Goal: Task Accomplishment & Management: Use online tool/utility

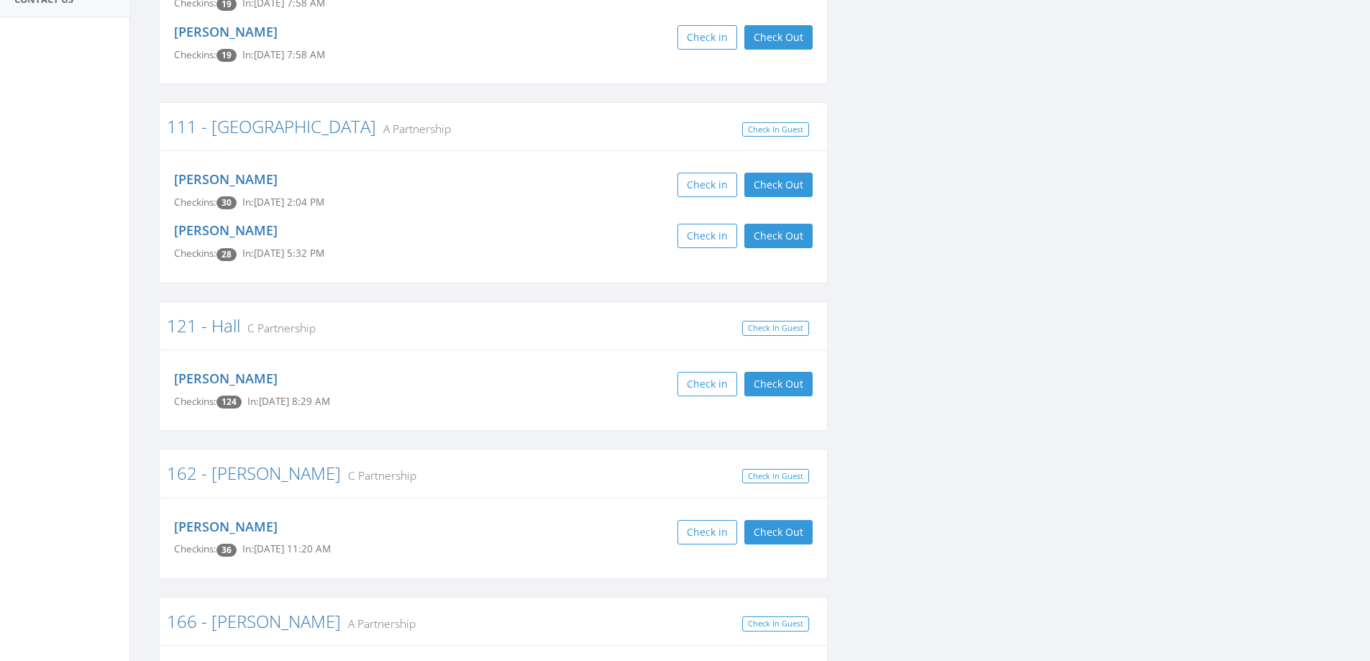
scroll to position [359, 0]
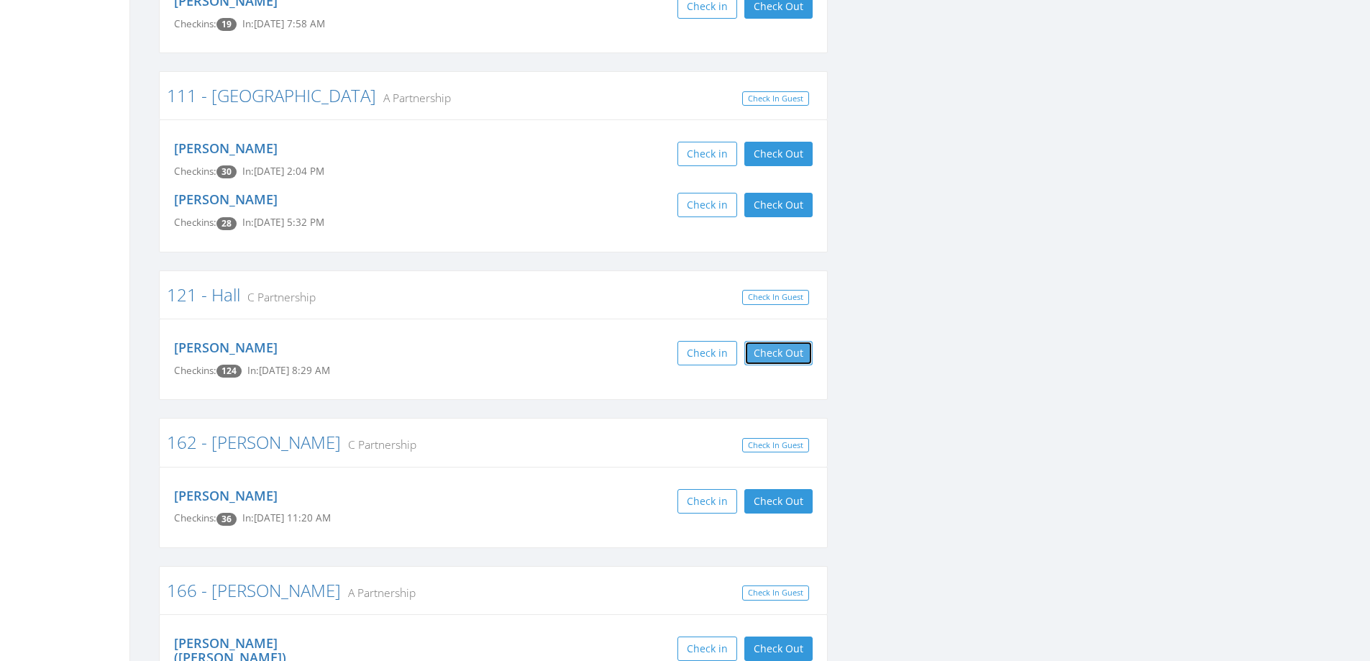
click at [778, 345] on button "Check Out" at bounding box center [778, 353] width 68 height 24
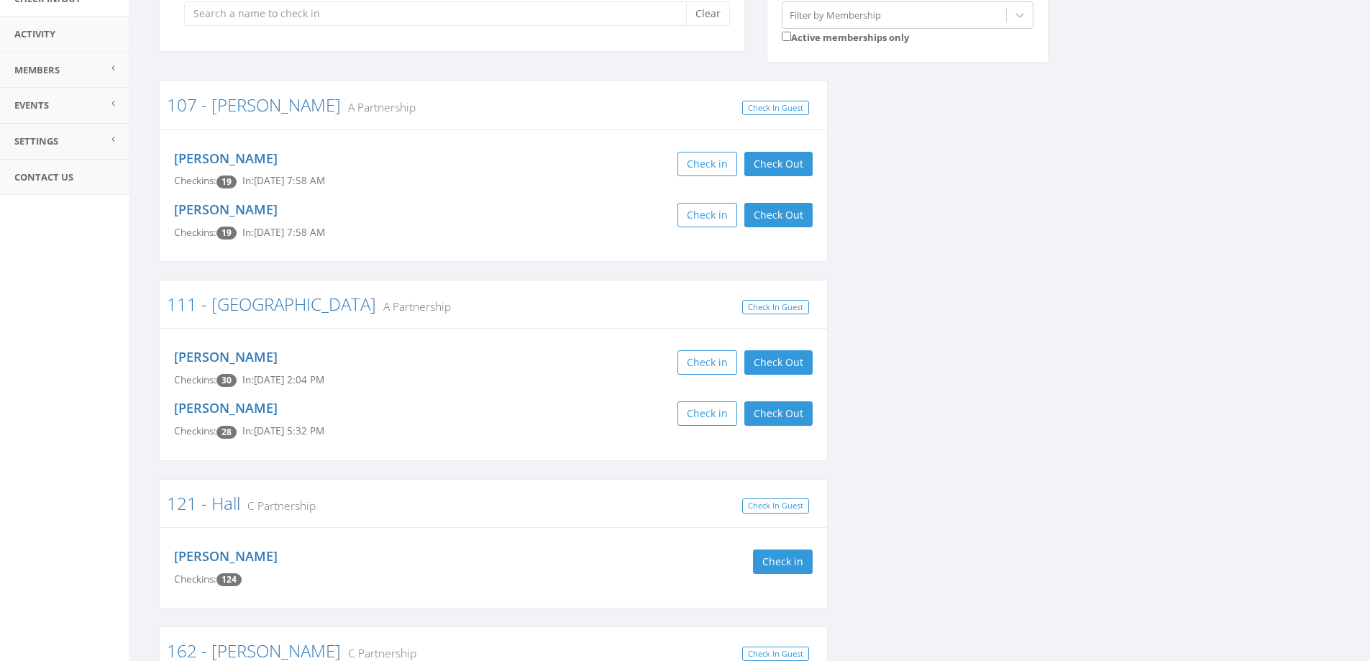
scroll to position [0, 0]
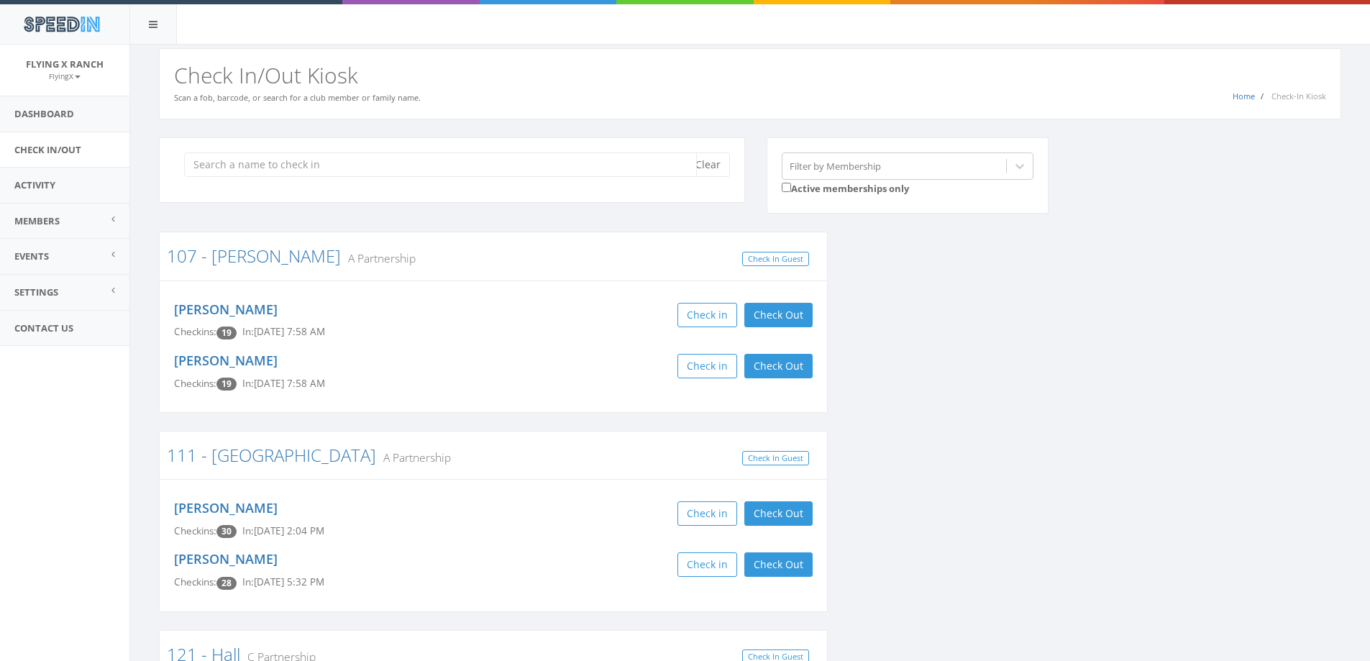
click at [221, 165] on input "search" at bounding box center [440, 164] width 513 height 24
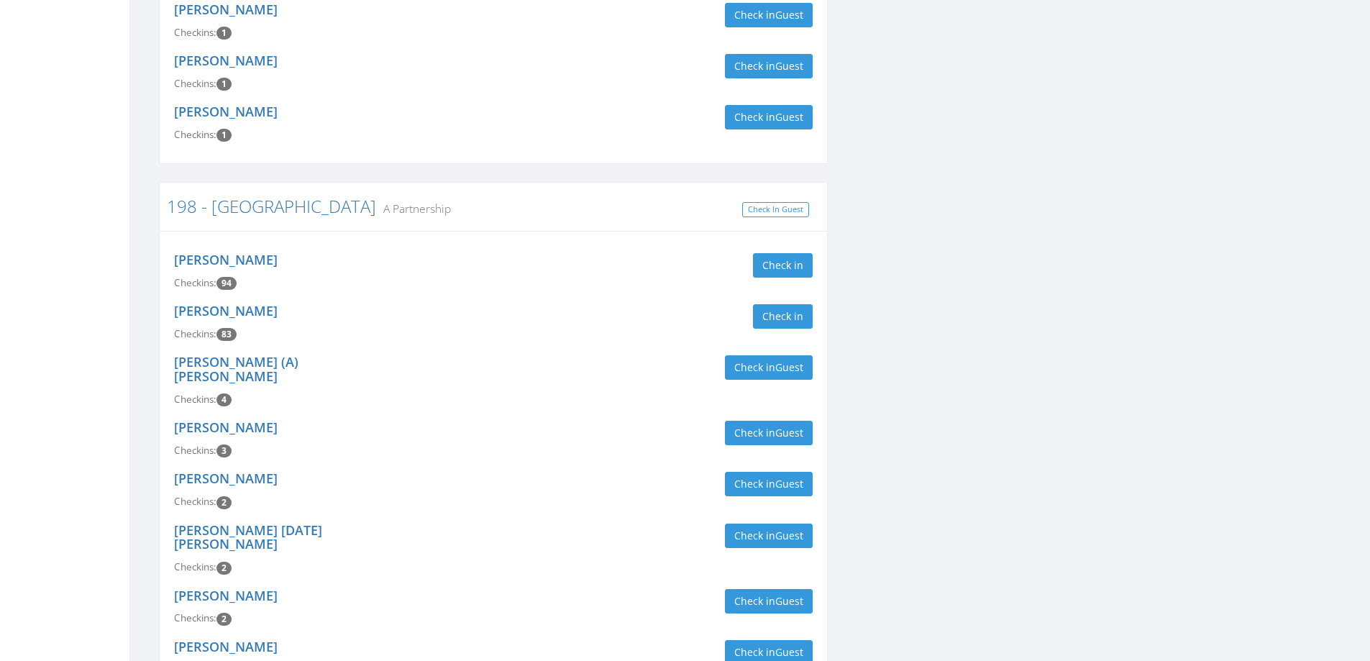
scroll to position [1222, 0]
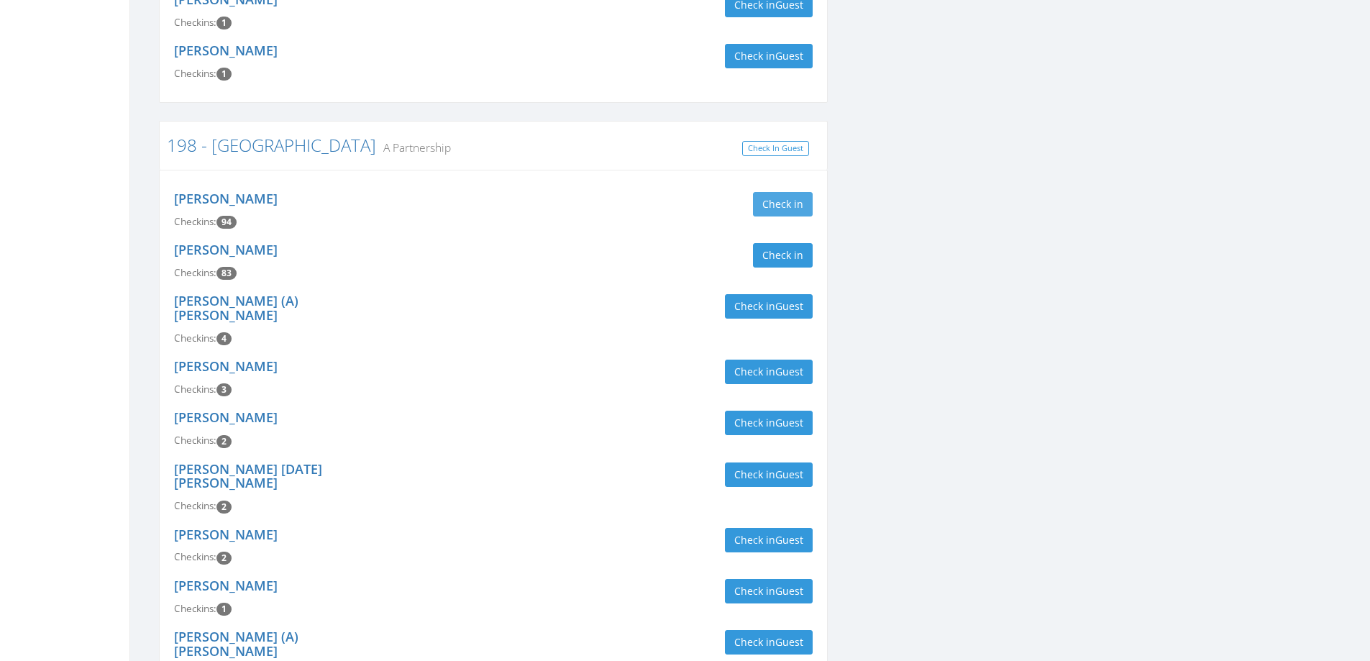
type input "[PERSON_NAME]"
click at [785, 192] on button "Check in" at bounding box center [783, 204] width 60 height 24
click at [783, 243] on button "Check in" at bounding box center [783, 255] width 60 height 24
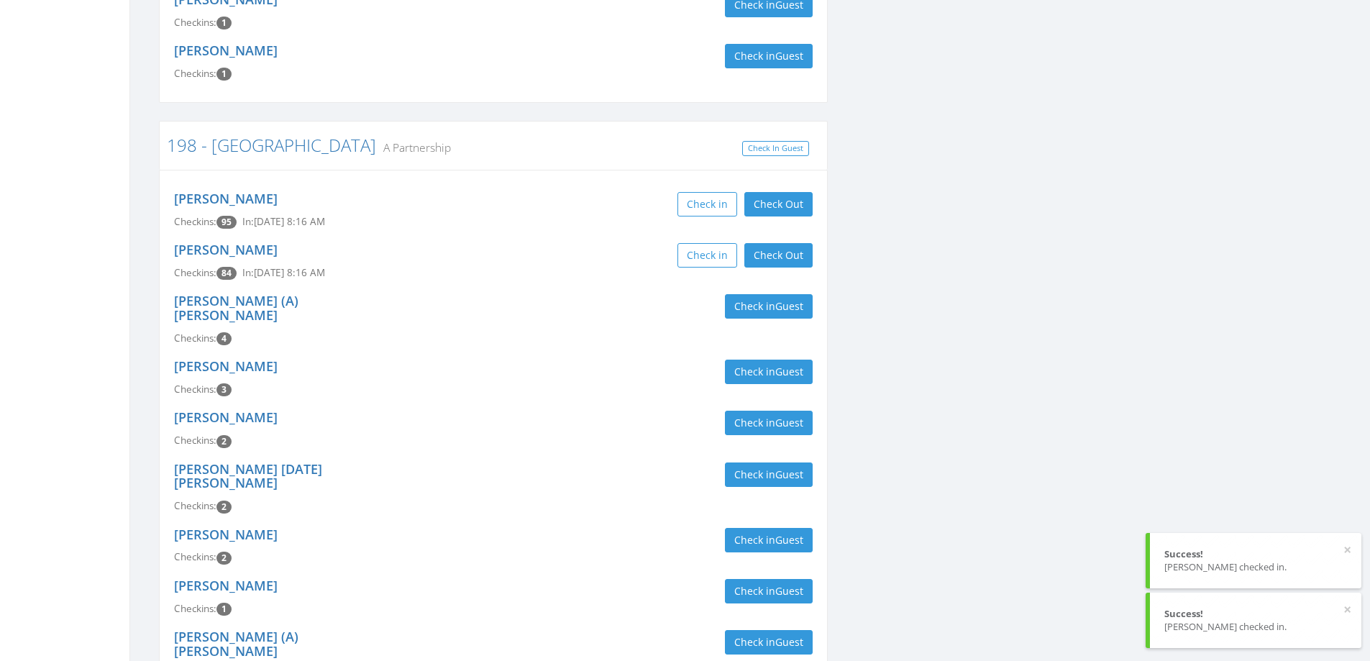
click at [558, 236] on div "[PERSON_NAME] Checkins: 84 In: [DATE] 8:16 AM Check in Check Out Check Out" at bounding box center [493, 261] width 660 height 51
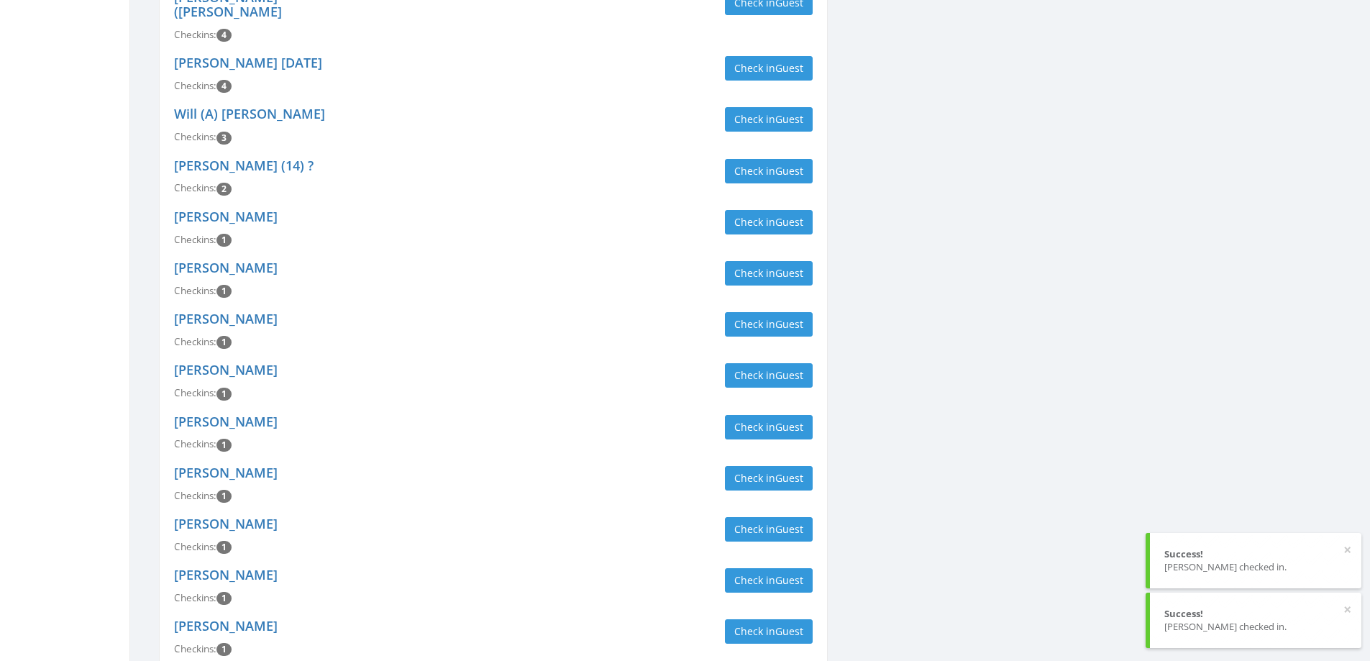
scroll to position [0, 0]
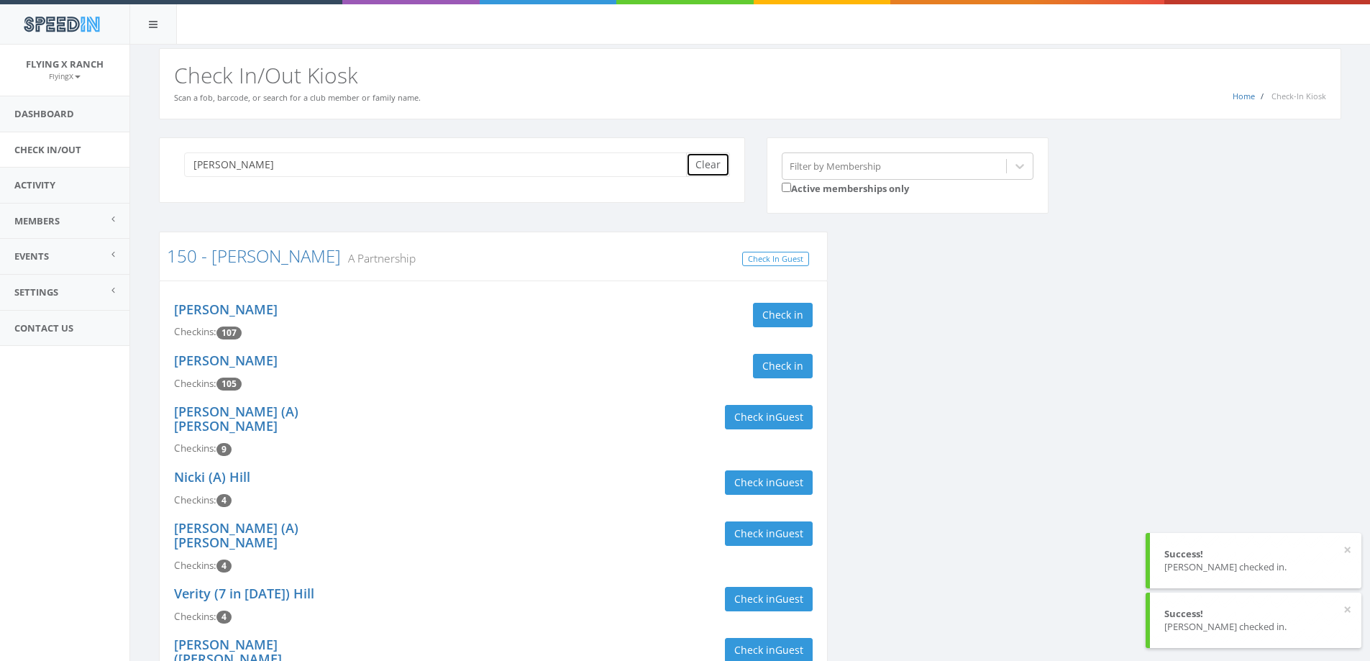
click at [722, 159] on button "Clear" at bounding box center [708, 164] width 44 height 24
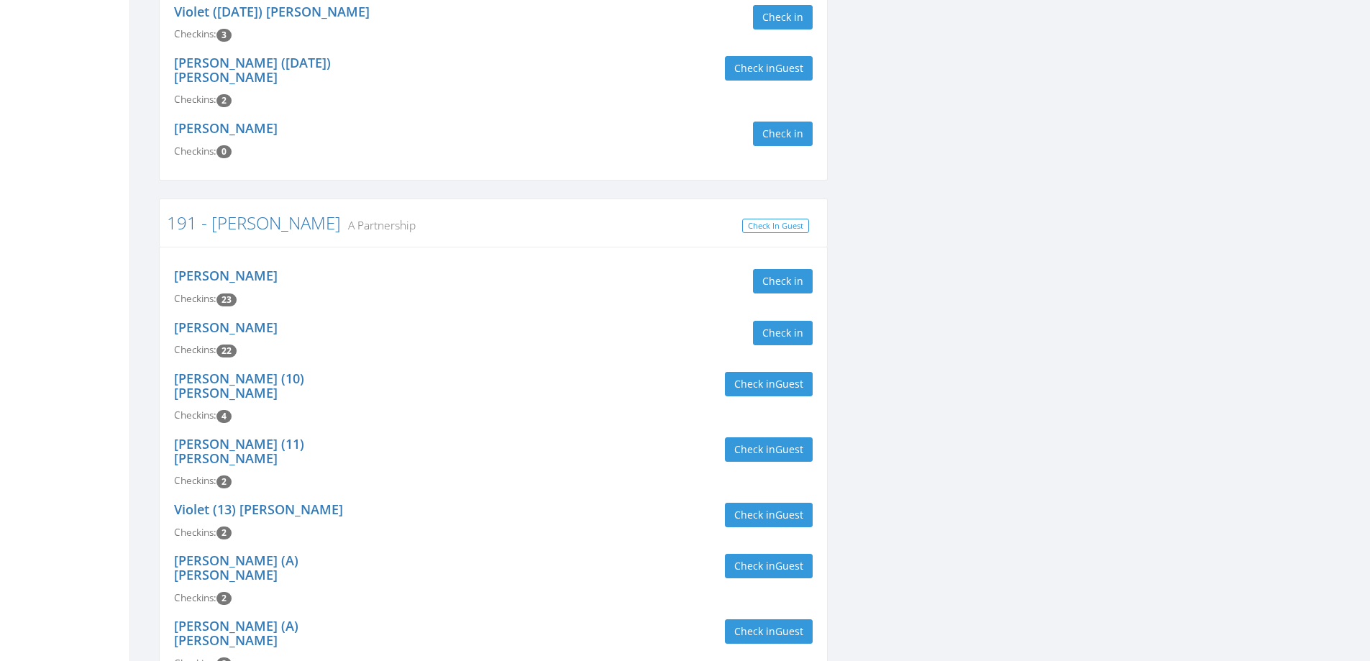
scroll to position [431, 0]
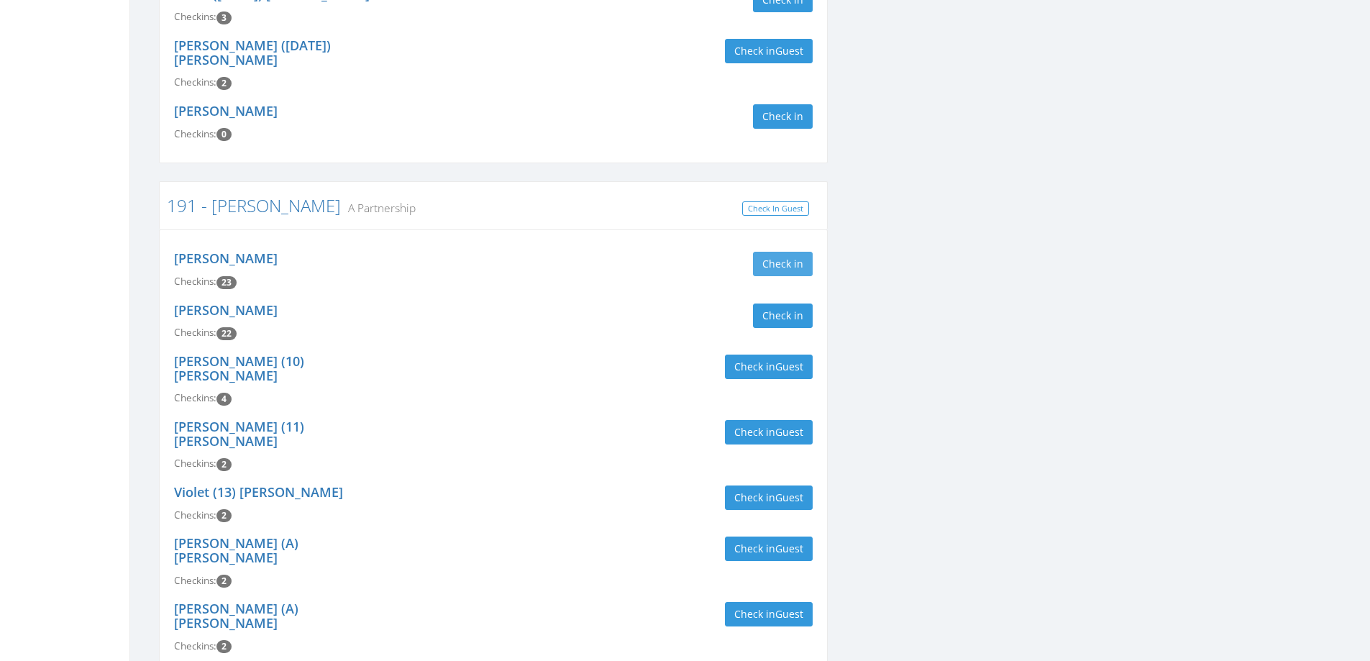
type input "chamberla"
click at [796, 265] on button "Check in" at bounding box center [783, 264] width 60 height 24
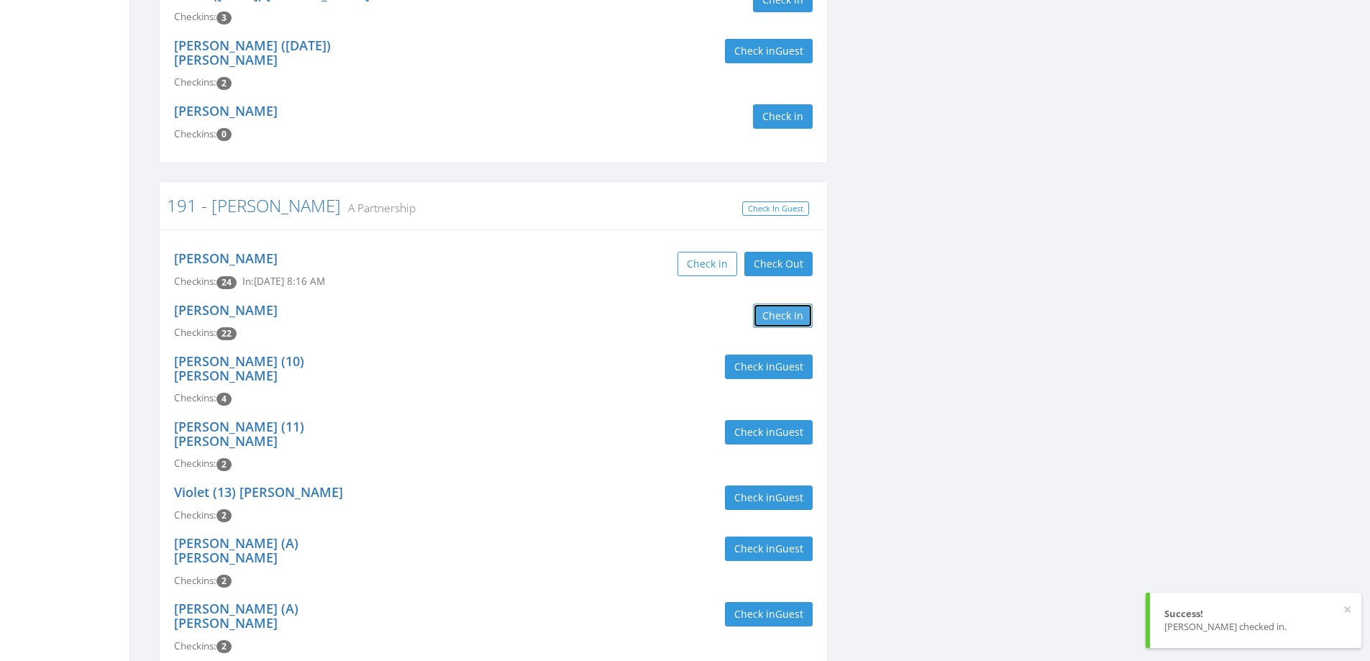
click at [786, 318] on button "Check in" at bounding box center [783, 315] width 60 height 24
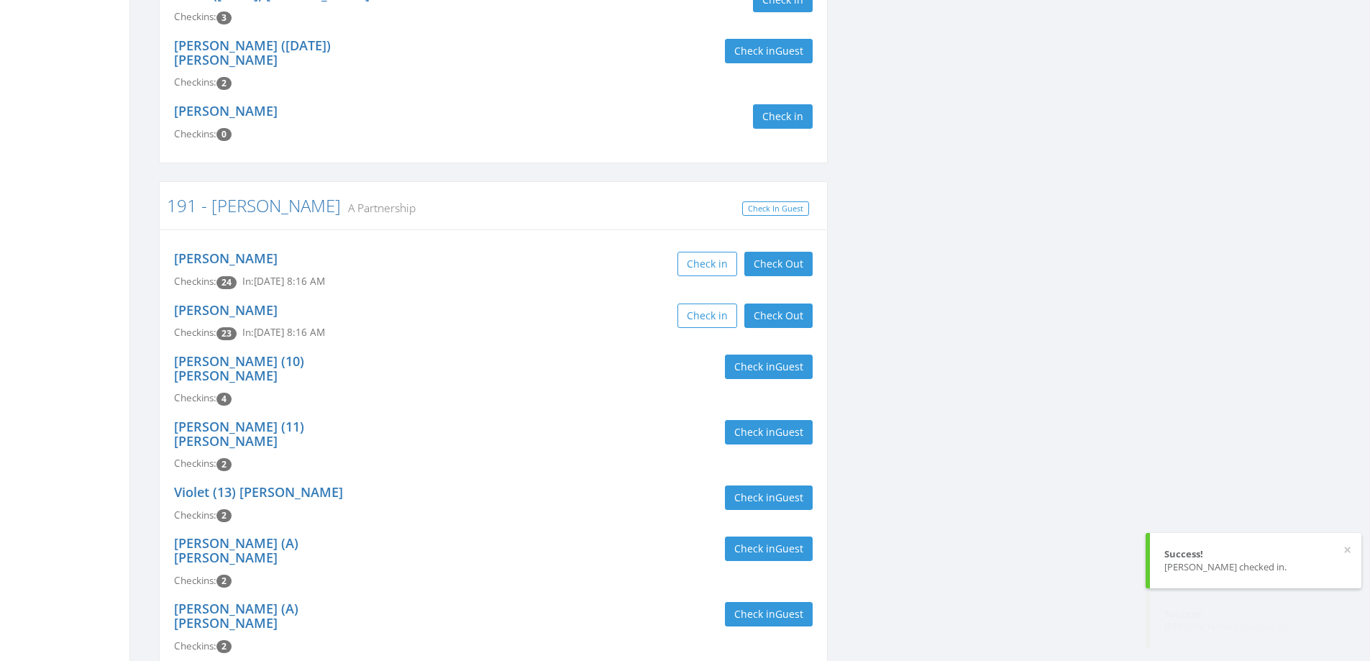
click at [595, 349] on div "[PERSON_NAME] (10) [PERSON_NAME] Checkins: 4 Check in Guest" at bounding box center [493, 379] width 660 height 65
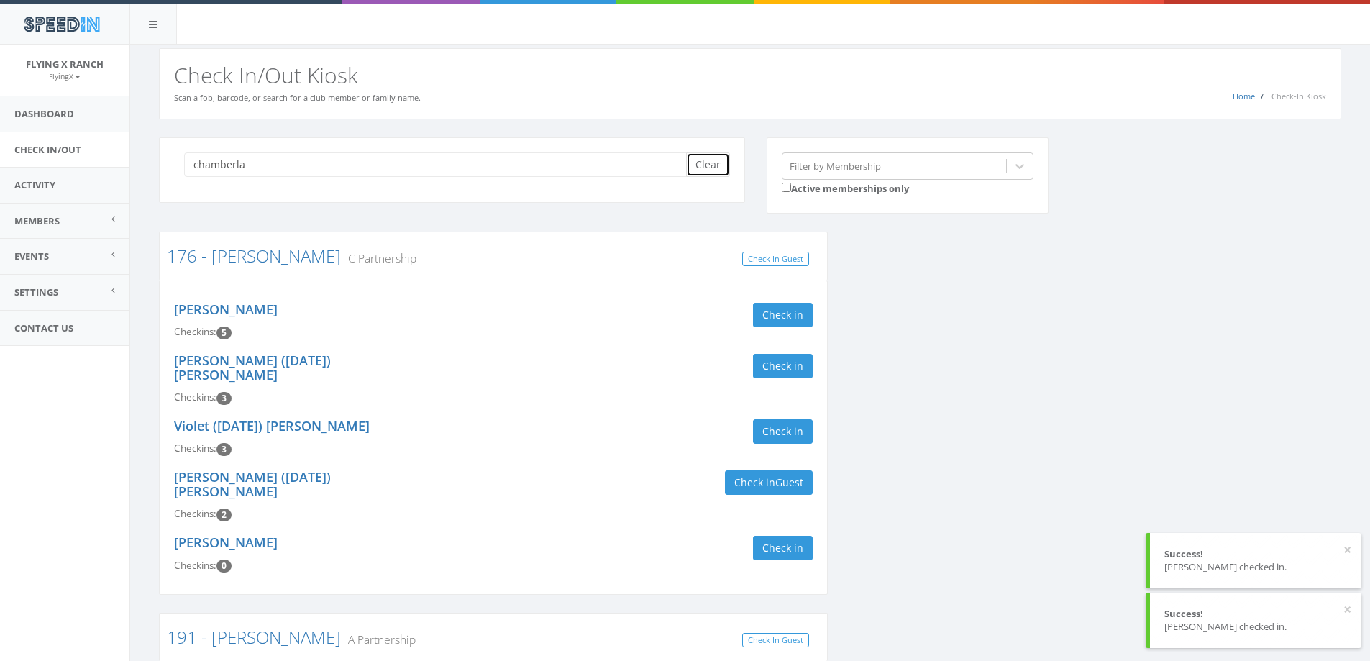
click at [707, 170] on button "Clear" at bounding box center [708, 164] width 44 height 24
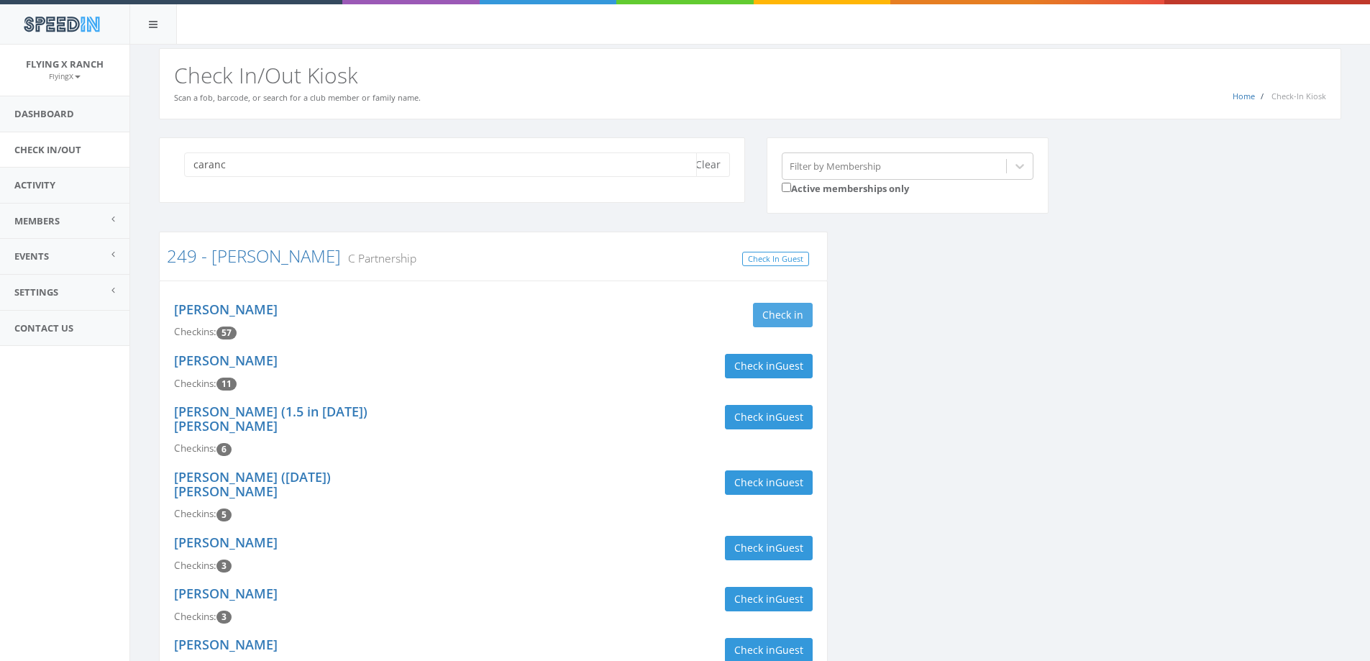
type input "caranc"
click at [797, 313] on button "Check in" at bounding box center [783, 315] width 60 height 24
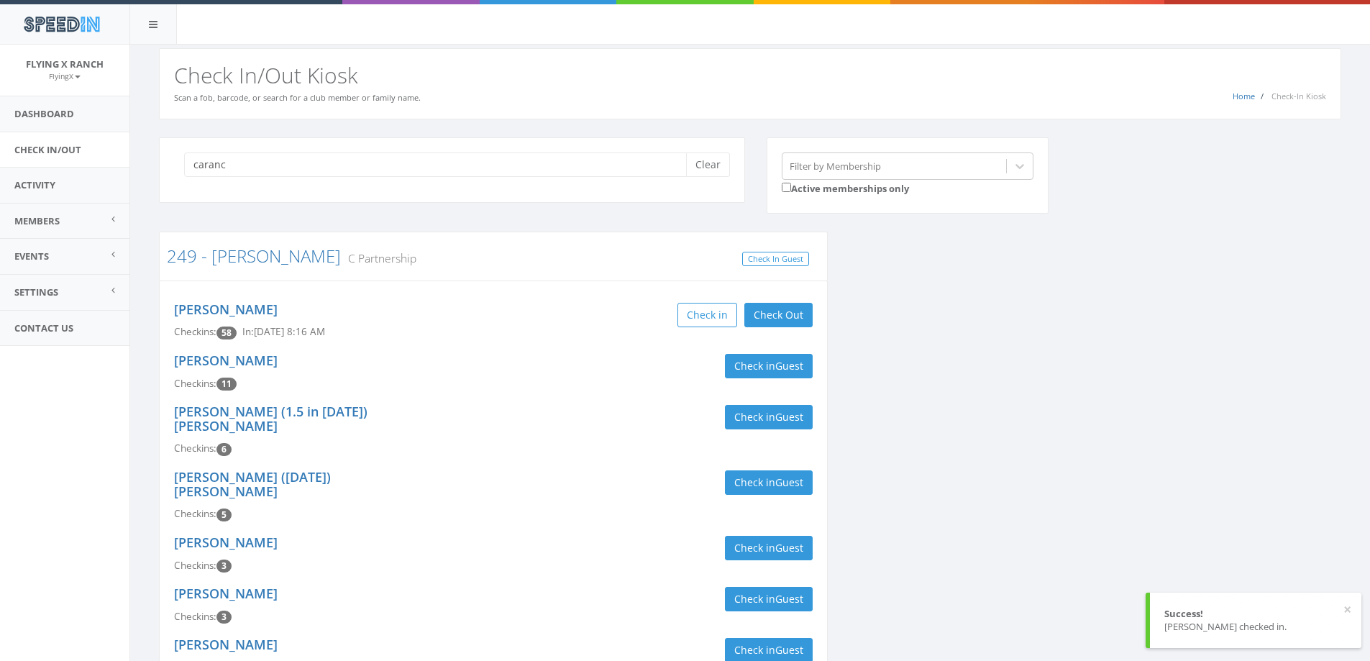
click at [539, 316] on div "Check in Check Out Check Out" at bounding box center [658, 315] width 308 height 24
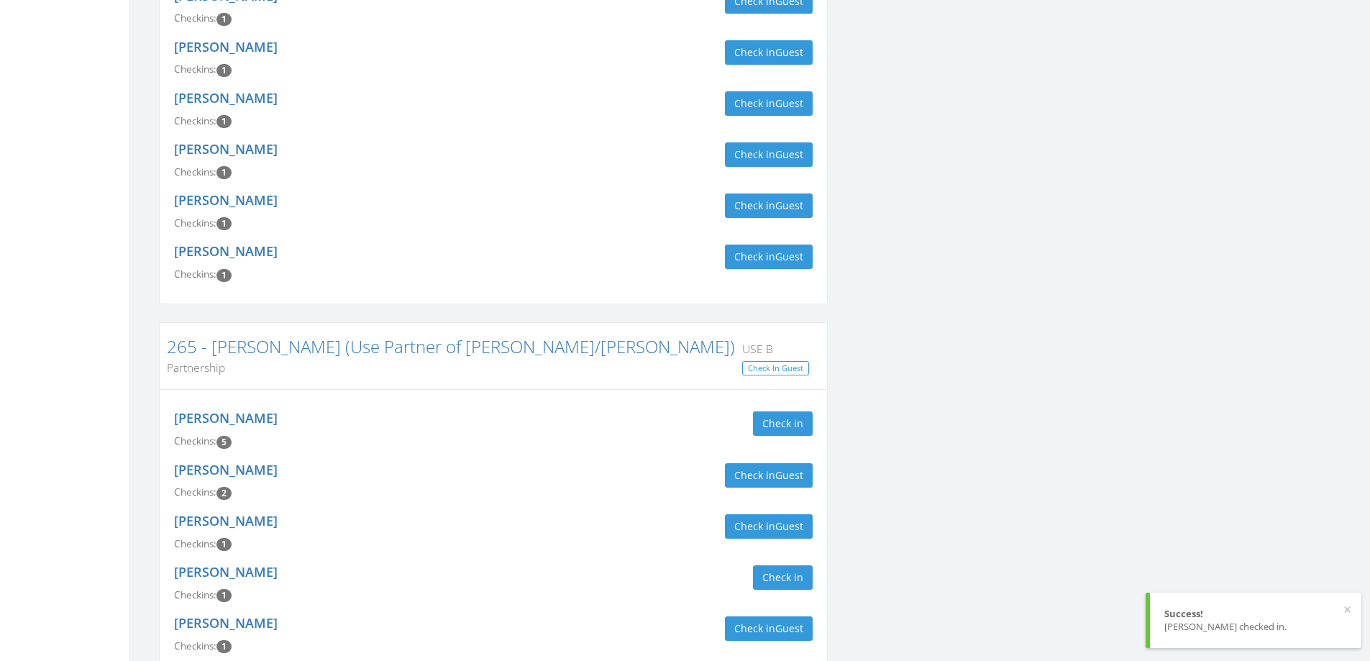
scroll to position [1510, 0]
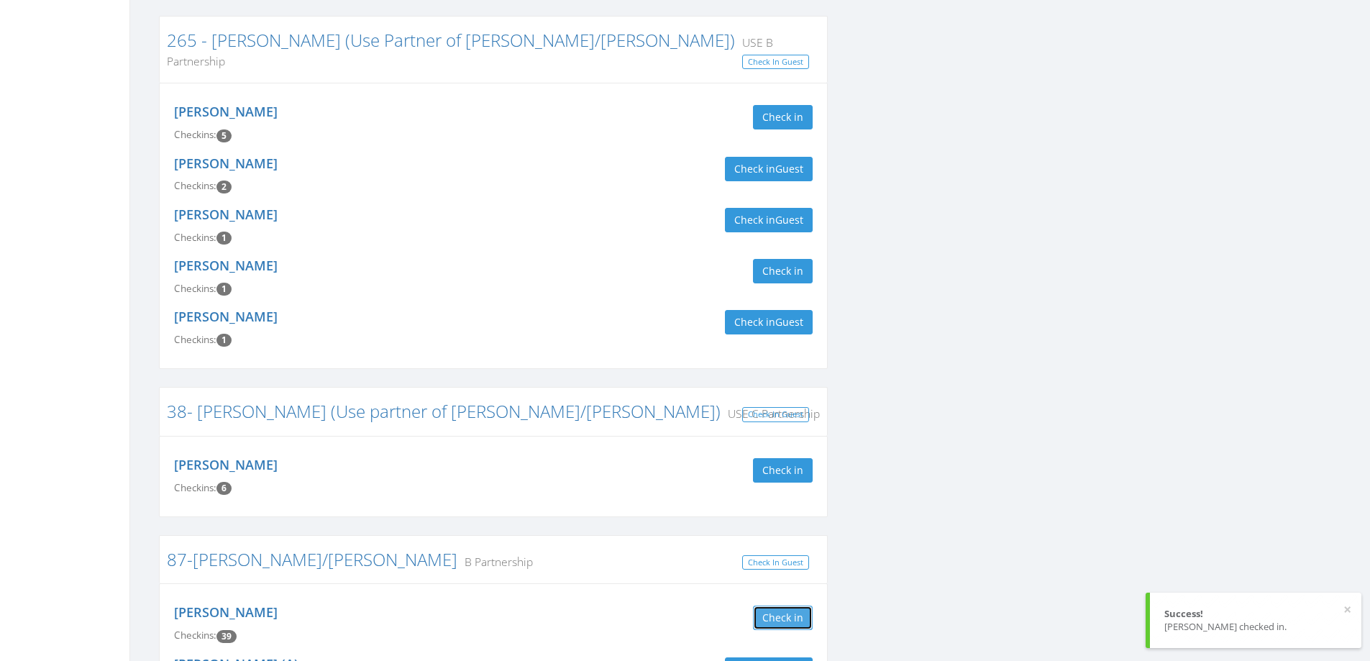
click at [780, 605] on button "Check in" at bounding box center [783, 617] width 60 height 24
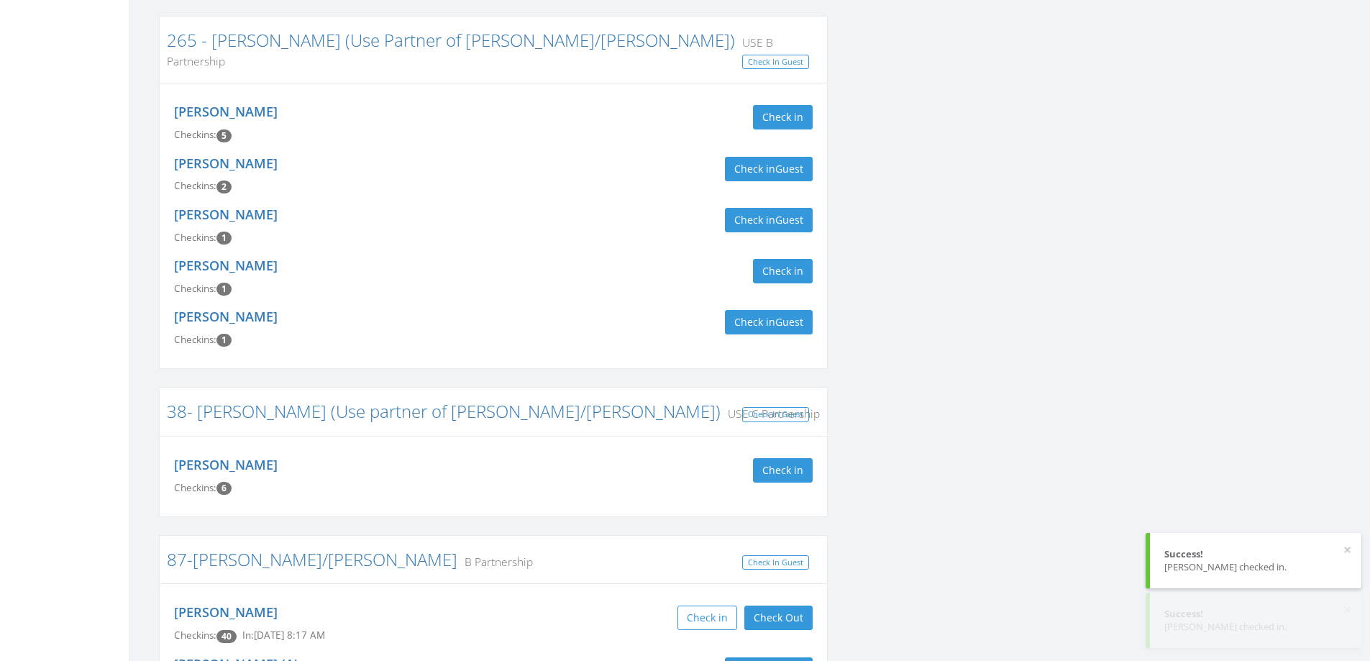
click at [513, 605] on div "Check in Check Out Check Out" at bounding box center [658, 617] width 308 height 24
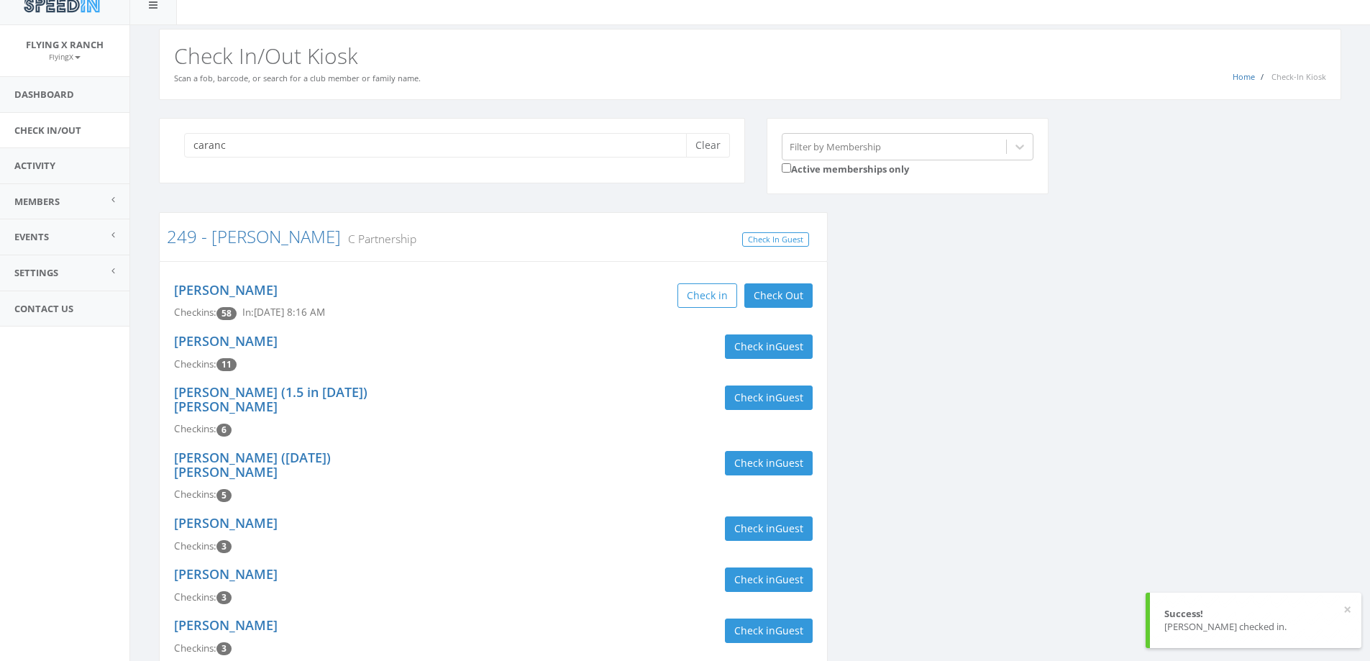
scroll to position [0, 0]
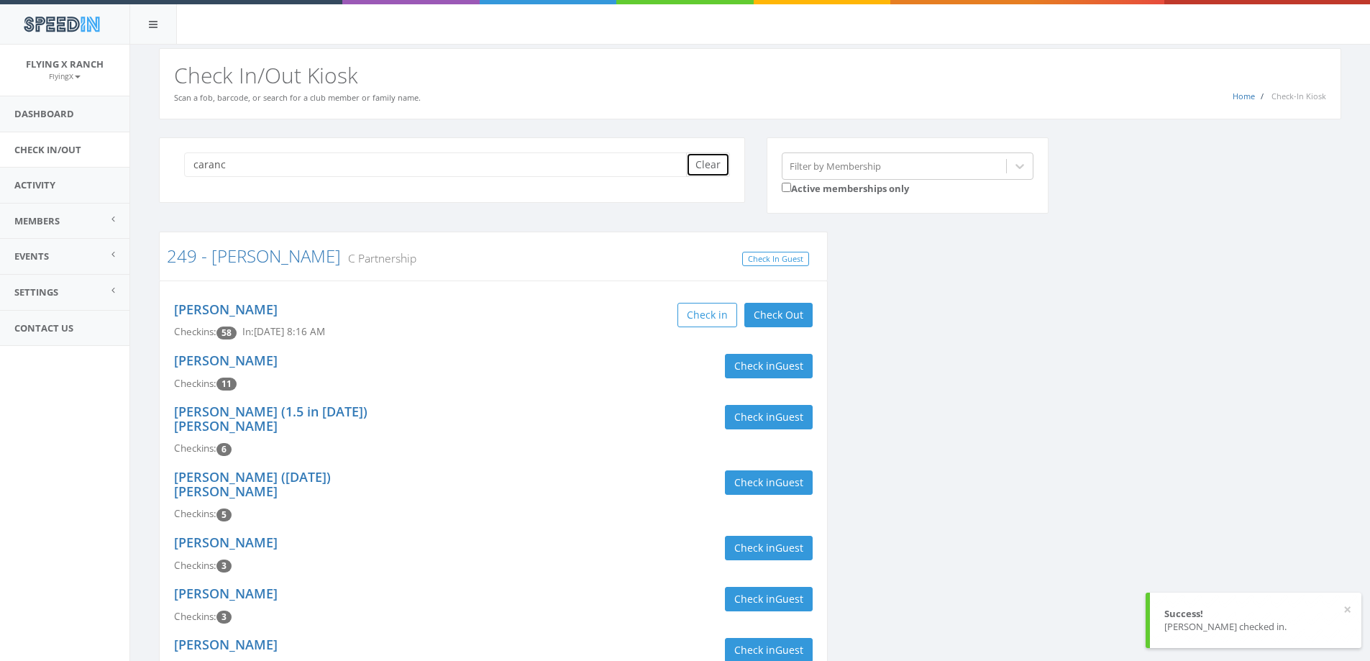
click at [706, 173] on button "Clear" at bounding box center [708, 164] width 44 height 24
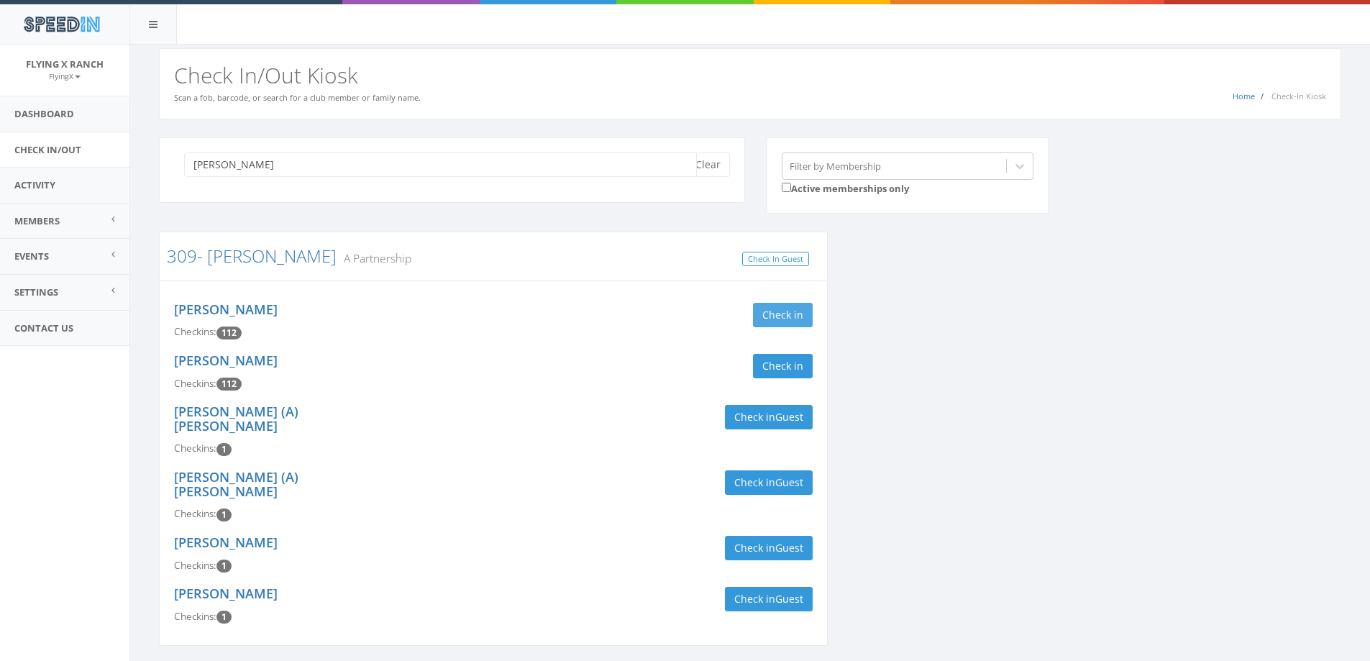
type input "[PERSON_NAME]"
click at [775, 321] on button "Check in" at bounding box center [783, 315] width 60 height 24
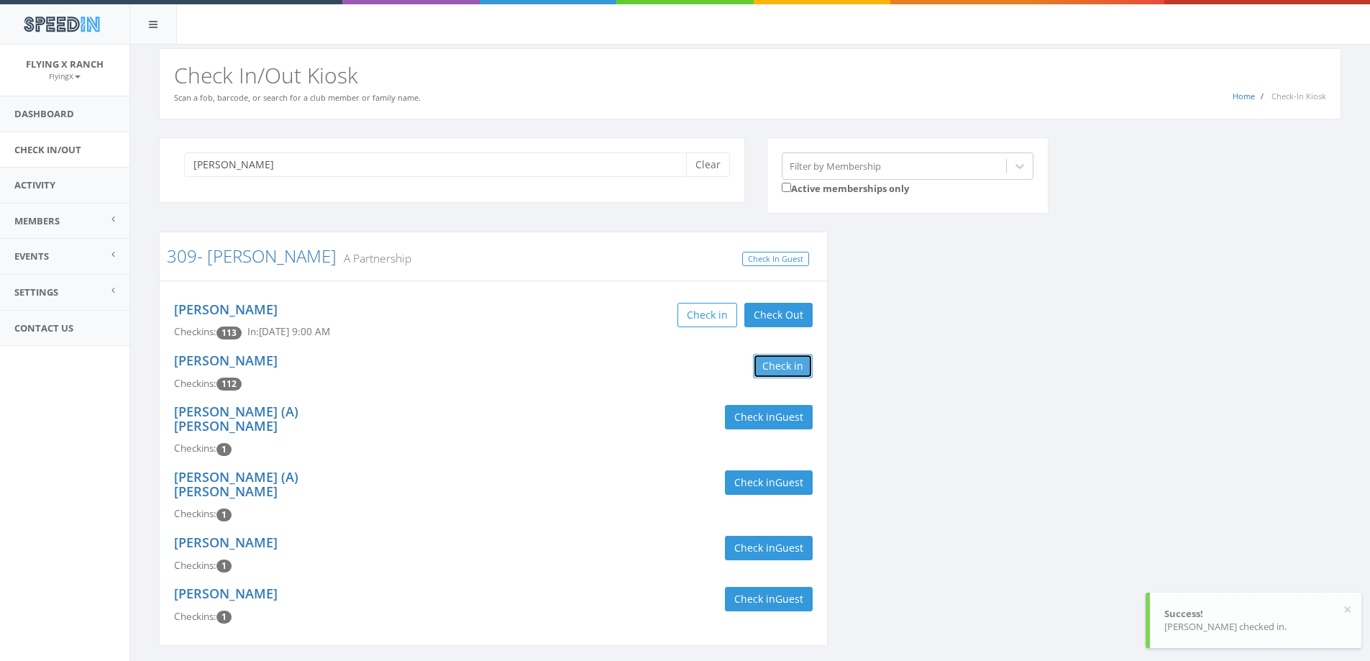
click at [775, 367] on button "Check in" at bounding box center [783, 366] width 60 height 24
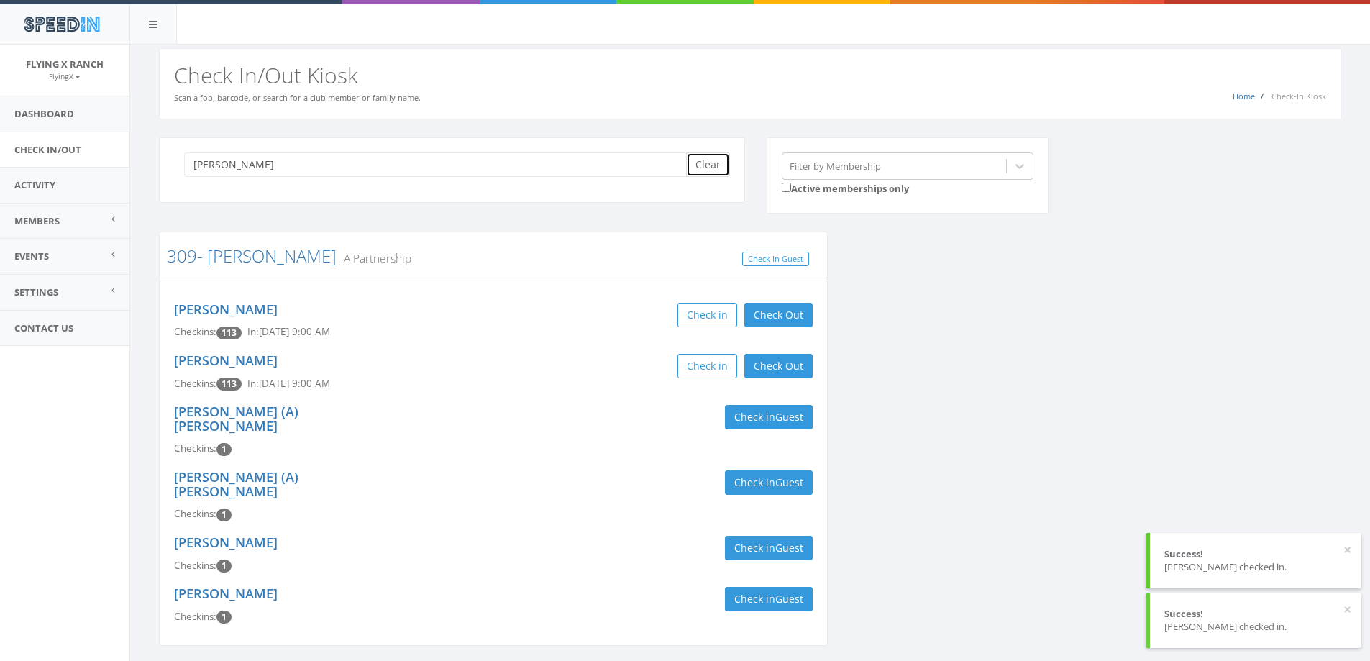
click at [707, 174] on button "Clear" at bounding box center [708, 164] width 44 height 24
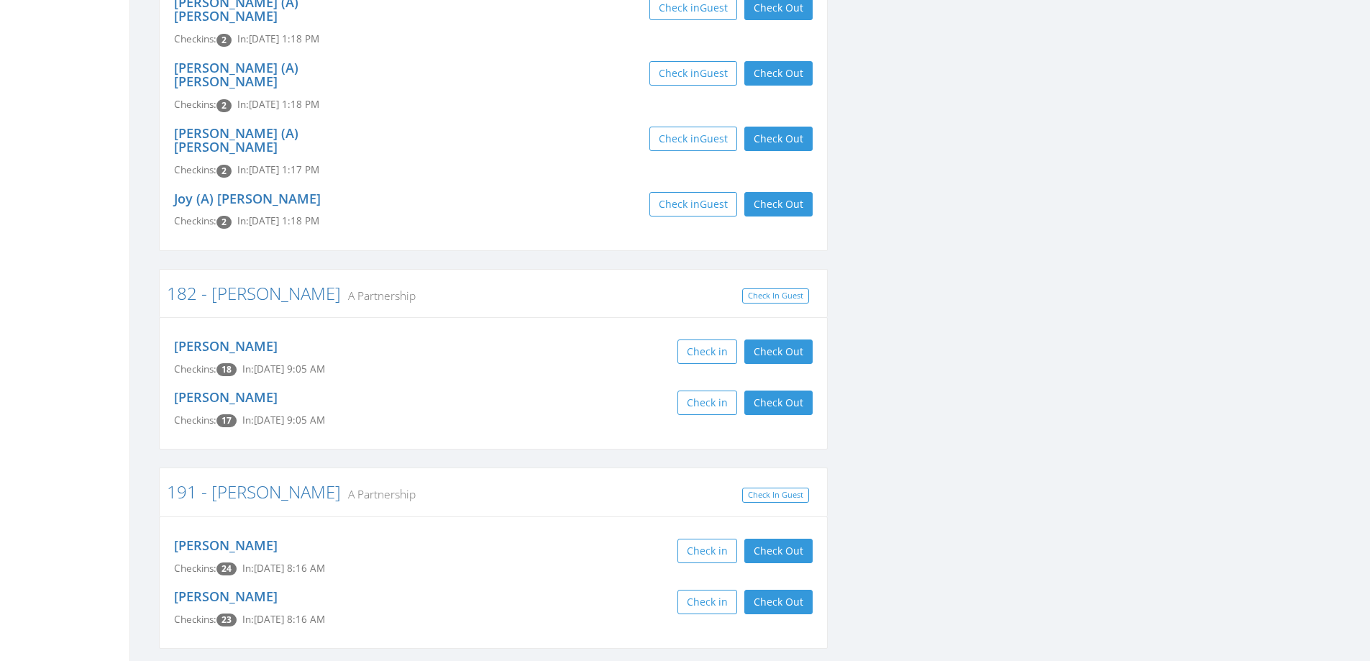
scroll to position [1294, 0]
click at [794, 339] on button "Check Out" at bounding box center [778, 351] width 68 height 24
click at [798, 390] on button "Check Out" at bounding box center [778, 402] width 68 height 24
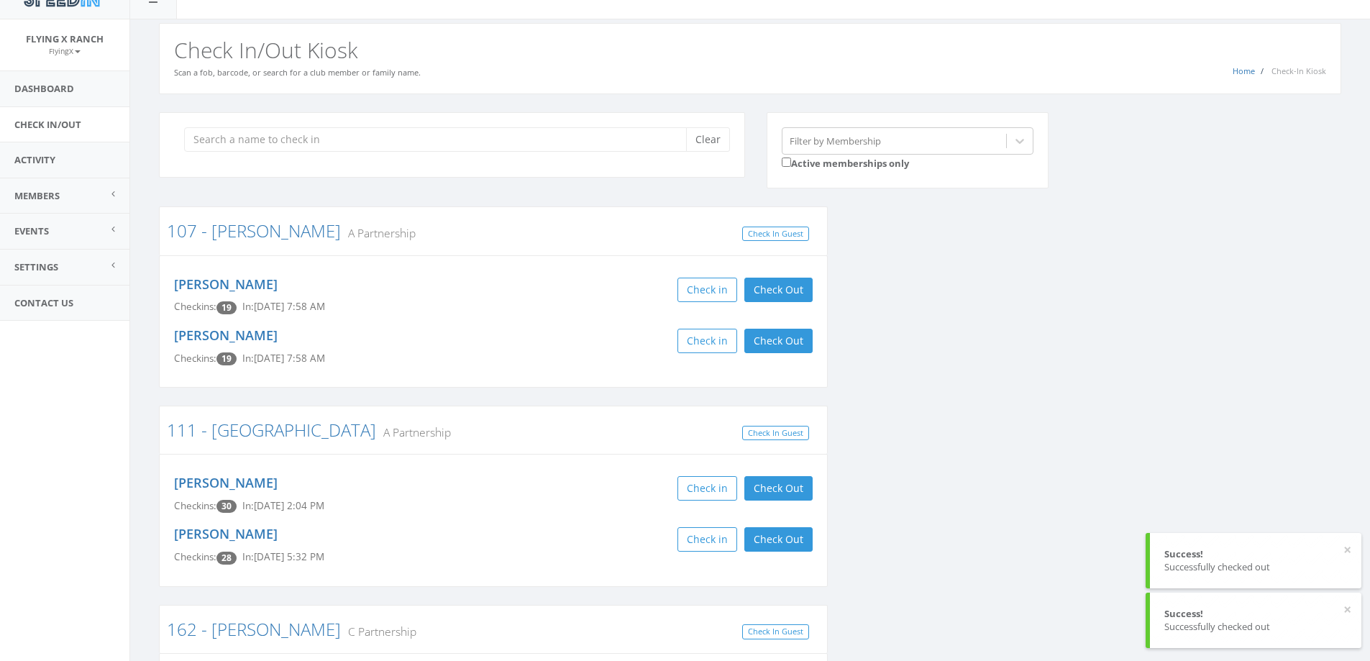
scroll to position [0, 0]
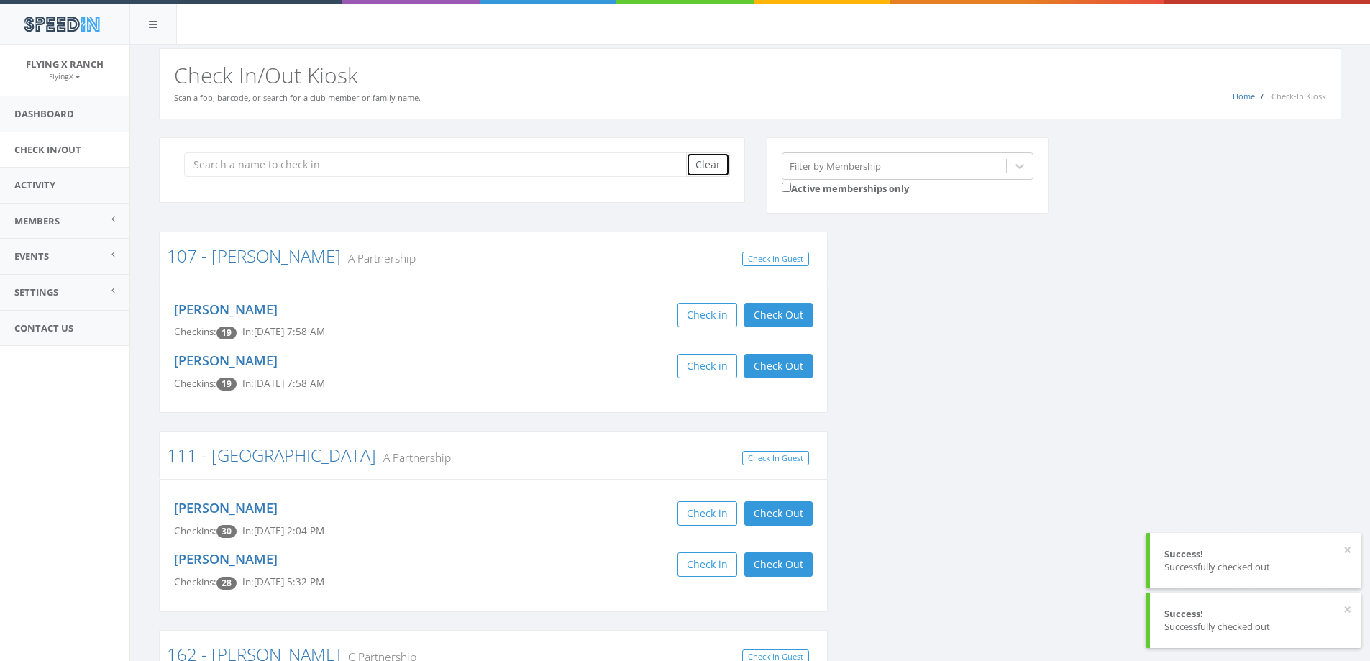
click at [710, 162] on button "Clear" at bounding box center [708, 164] width 44 height 24
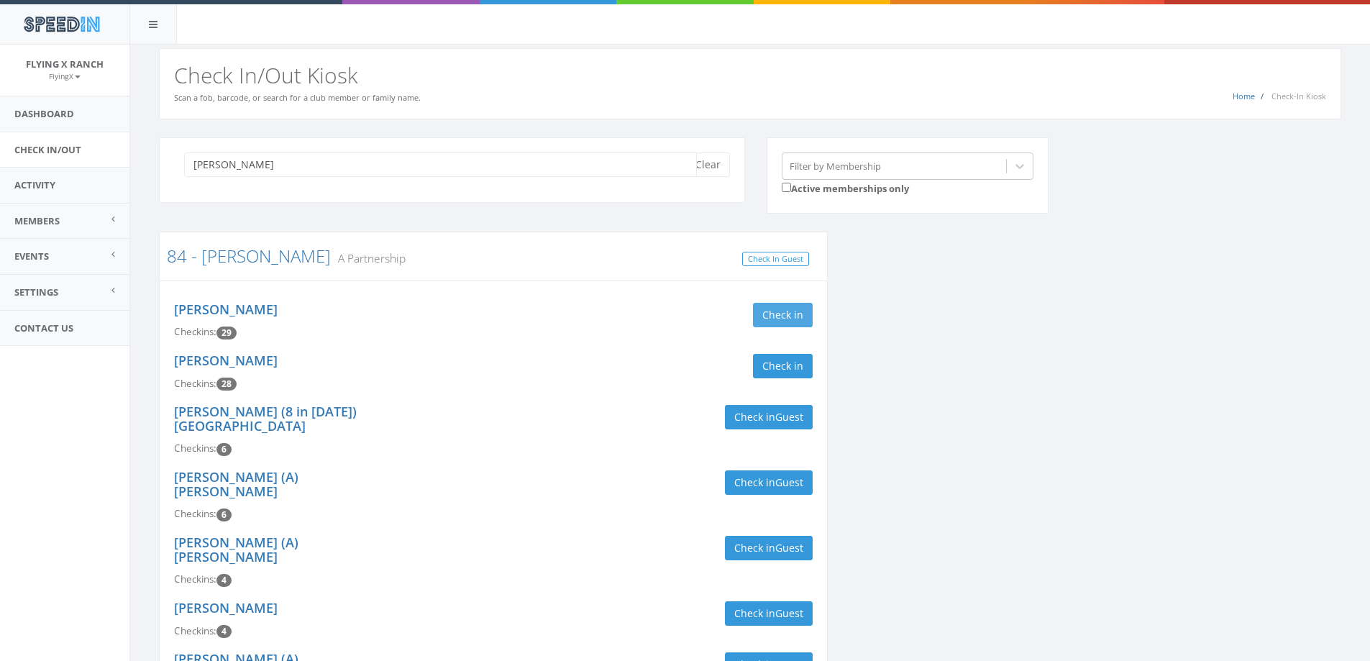
type input "[PERSON_NAME]"
click at [776, 312] on button "Check in" at bounding box center [783, 315] width 60 height 24
click at [787, 355] on button "Check in" at bounding box center [783, 366] width 60 height 24
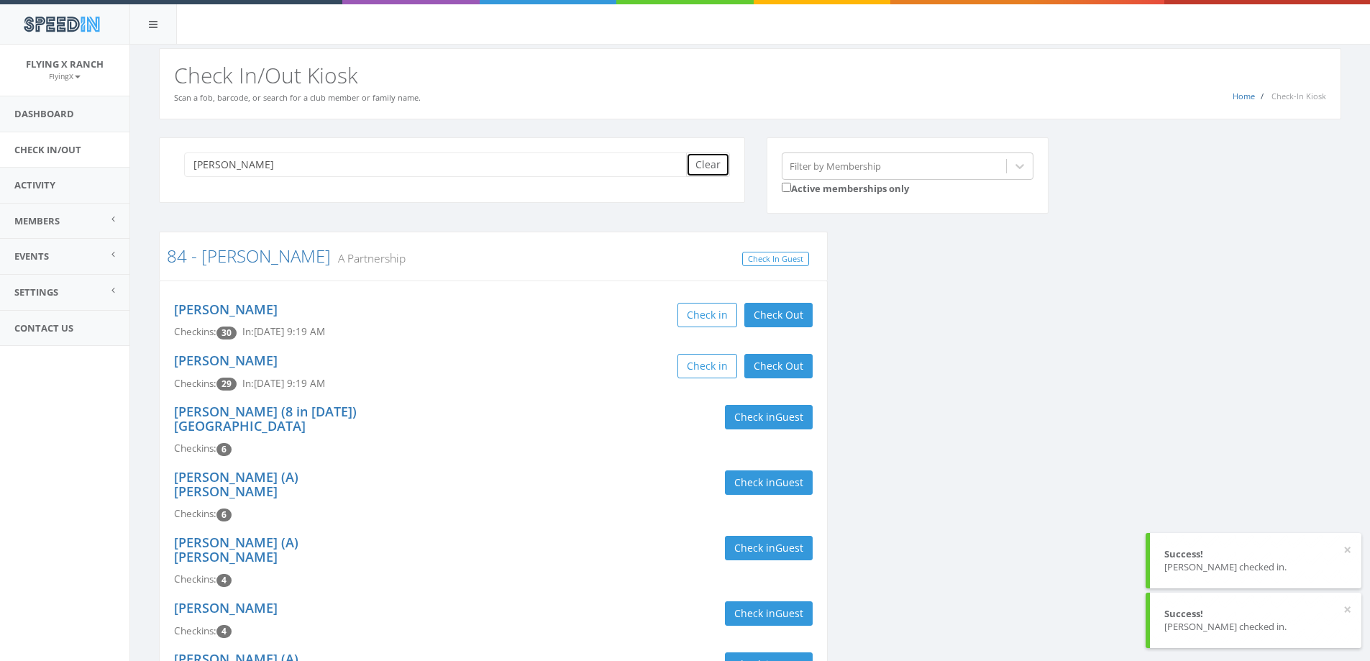
click at [717, 162] on button "Clear" at bounding box center [708, 164] width 44 height 24
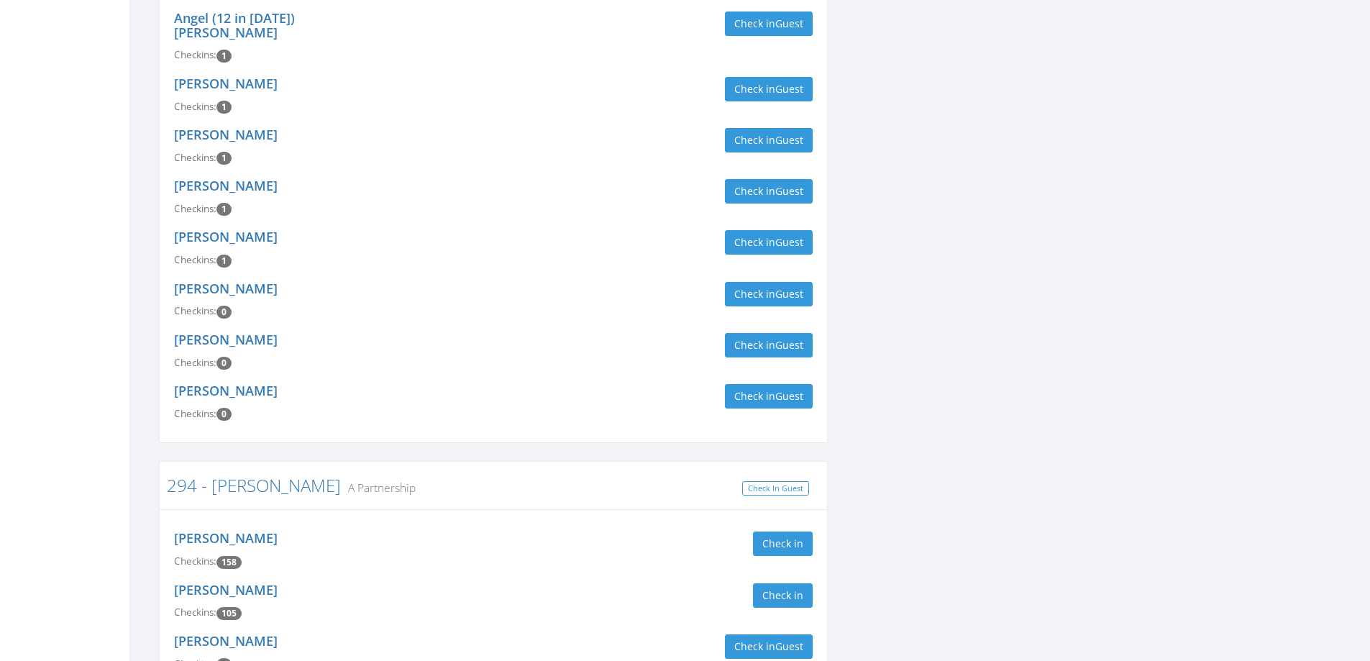
scroll to position [1654, 0]
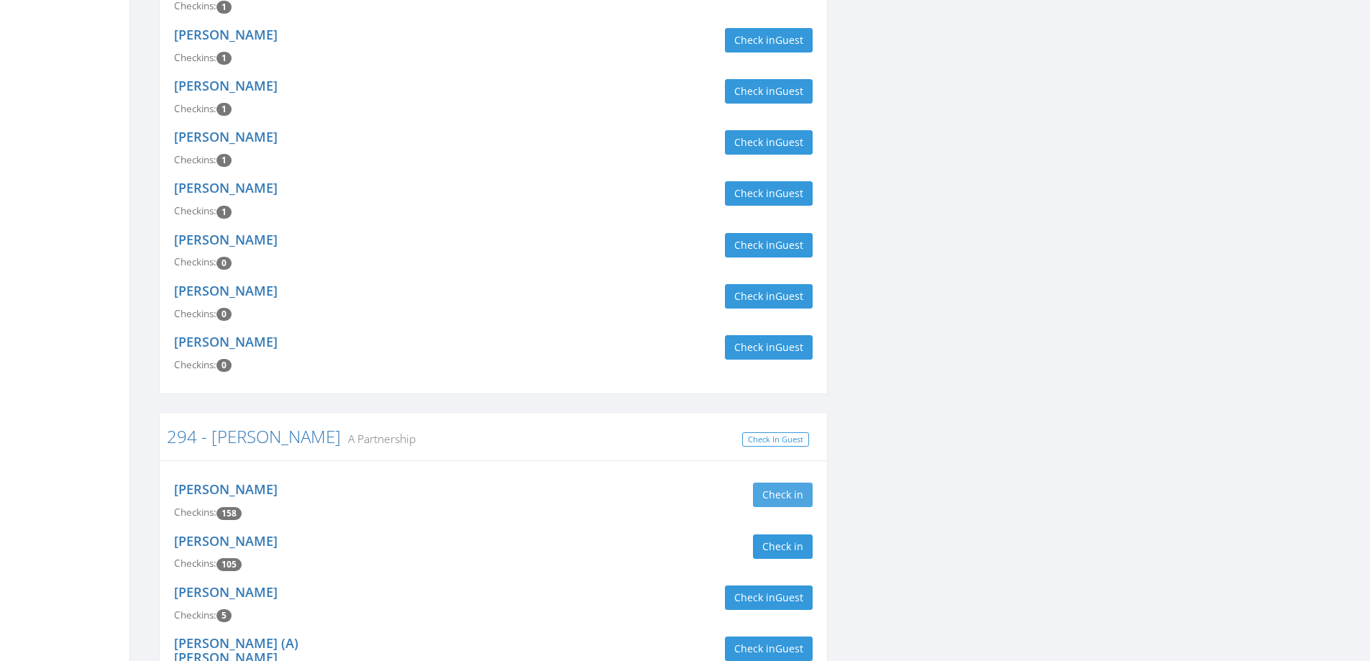
type input "[PERSON_NAME]"
click at [794, 482] on button "Check in" at bounding box center [783, 494] width 60 height 24
drag, startPoint x: 787, startPoint y: 439, endPoint x: 779, endPoint y: 444, distance: 9.8
click at [788, 534] on button "Check in" at bounding box center [783, 546] width 60 height 24
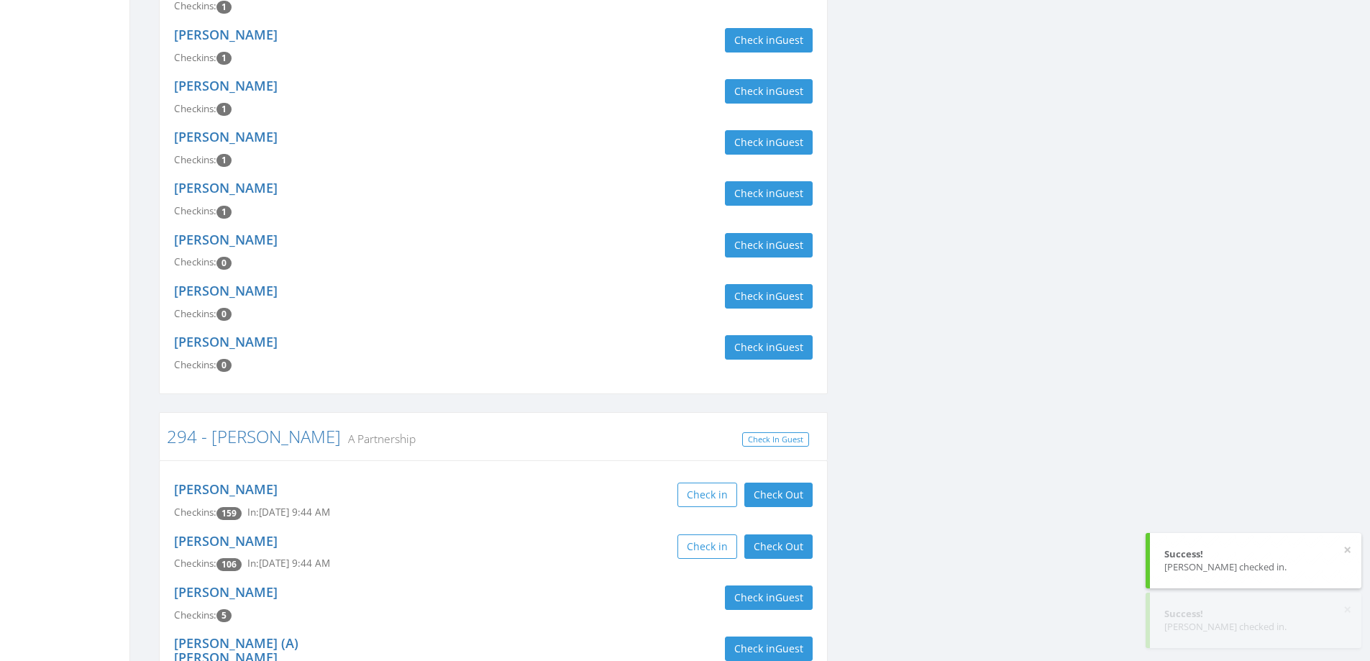
click at [604, 578] on div "[PERSON_NAME] Checkins: 5 Check in Guest" at bounding box center [493, 603] width 660 height 51
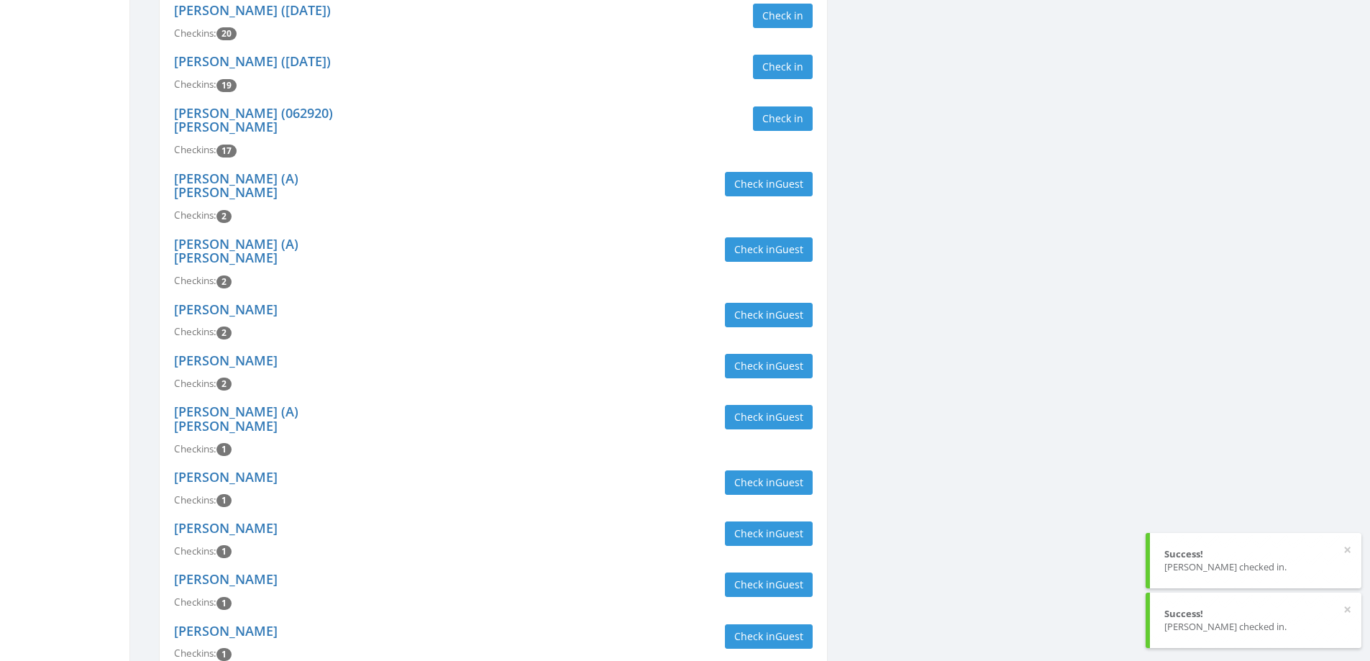
scroll to position [0, 0]
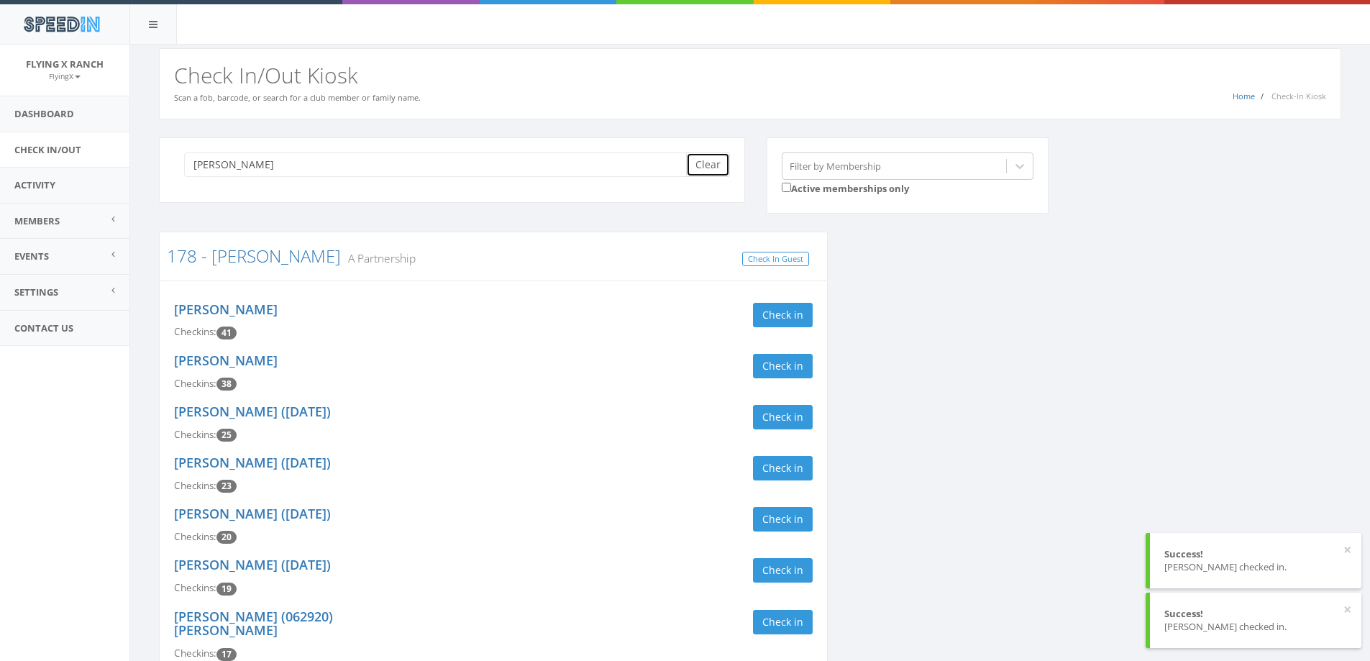
click at [714, 164] on button "Clear" at bounding box center [708, 164] width 44 height 24
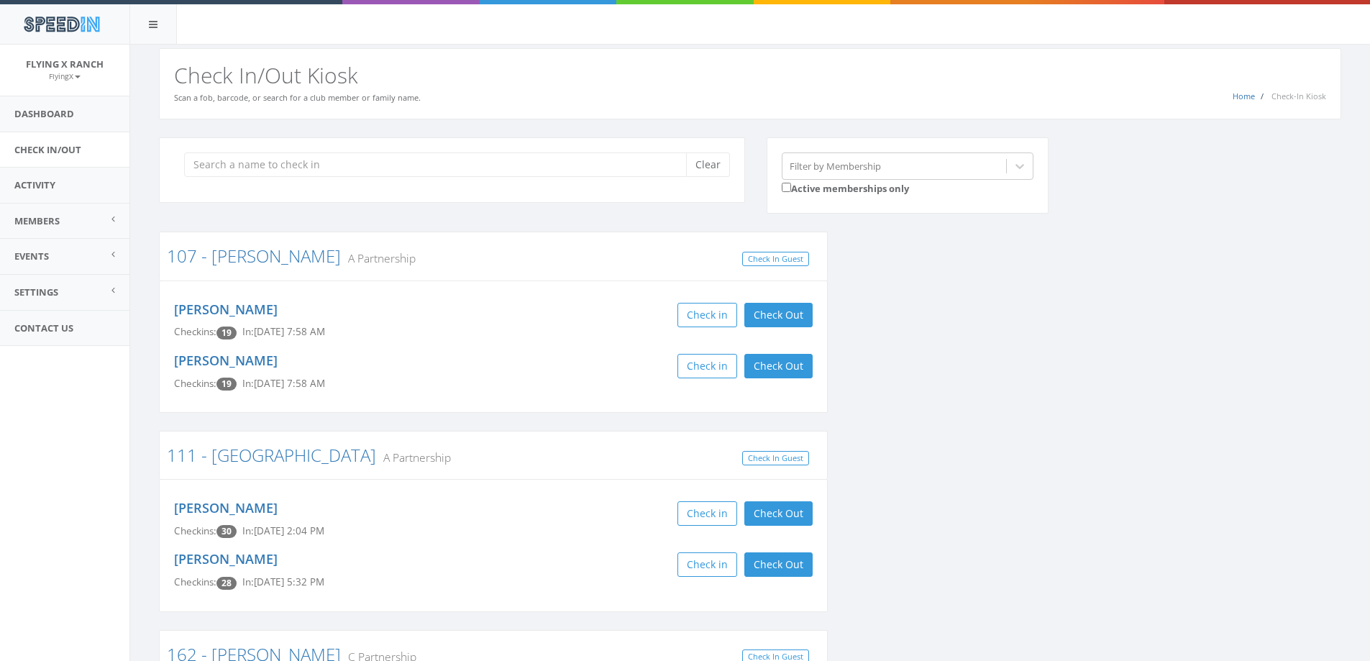
click at [691, 22] on div "SpeedIn" at bounding box center [685, 22] width 1370 height 45
